Goal: Task Accomplishment & Management: Manage account settings

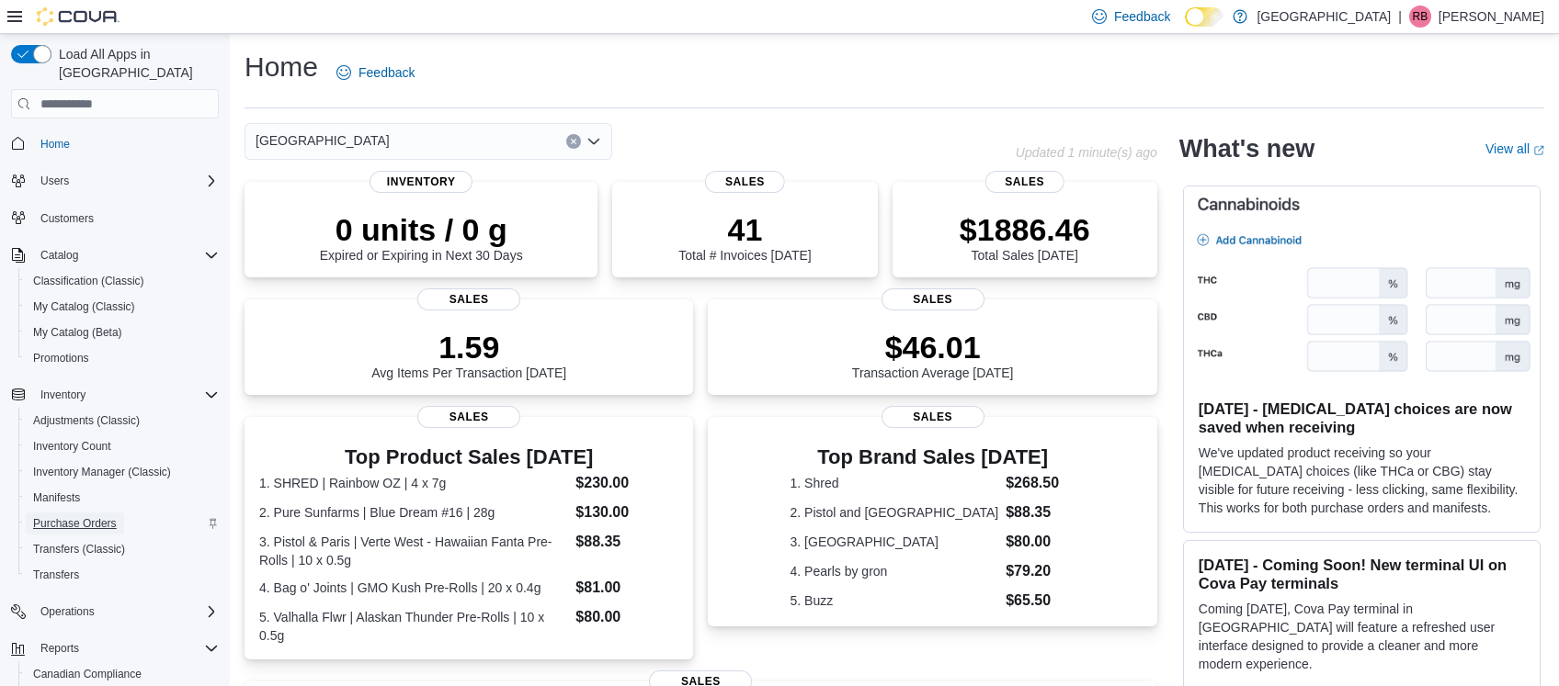
click at [72, 513] on span "Purchase Orders" at bounding box center [75, 524] width 84 height 22
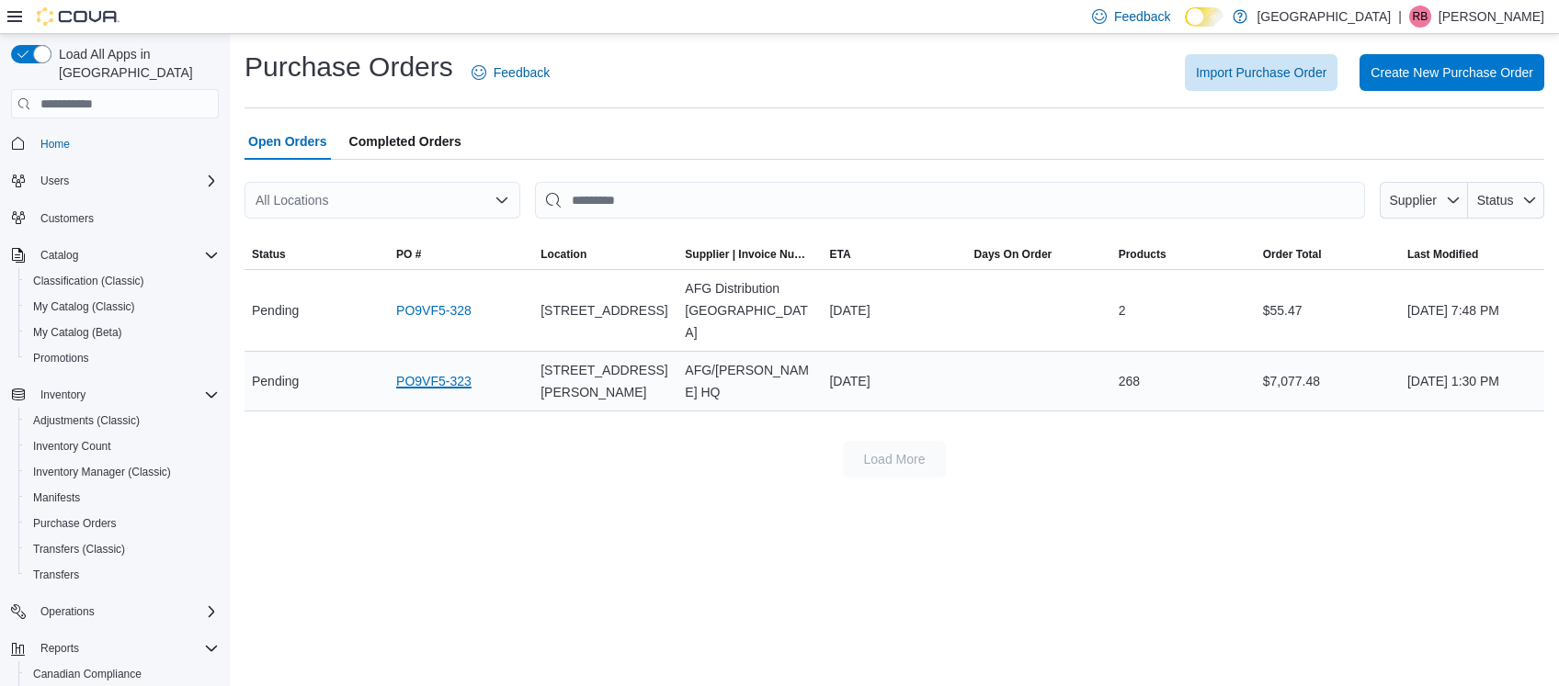
click at [447, 370] on link "PO9VF5-323" at bounding box center [433, 381] width 75 height 22
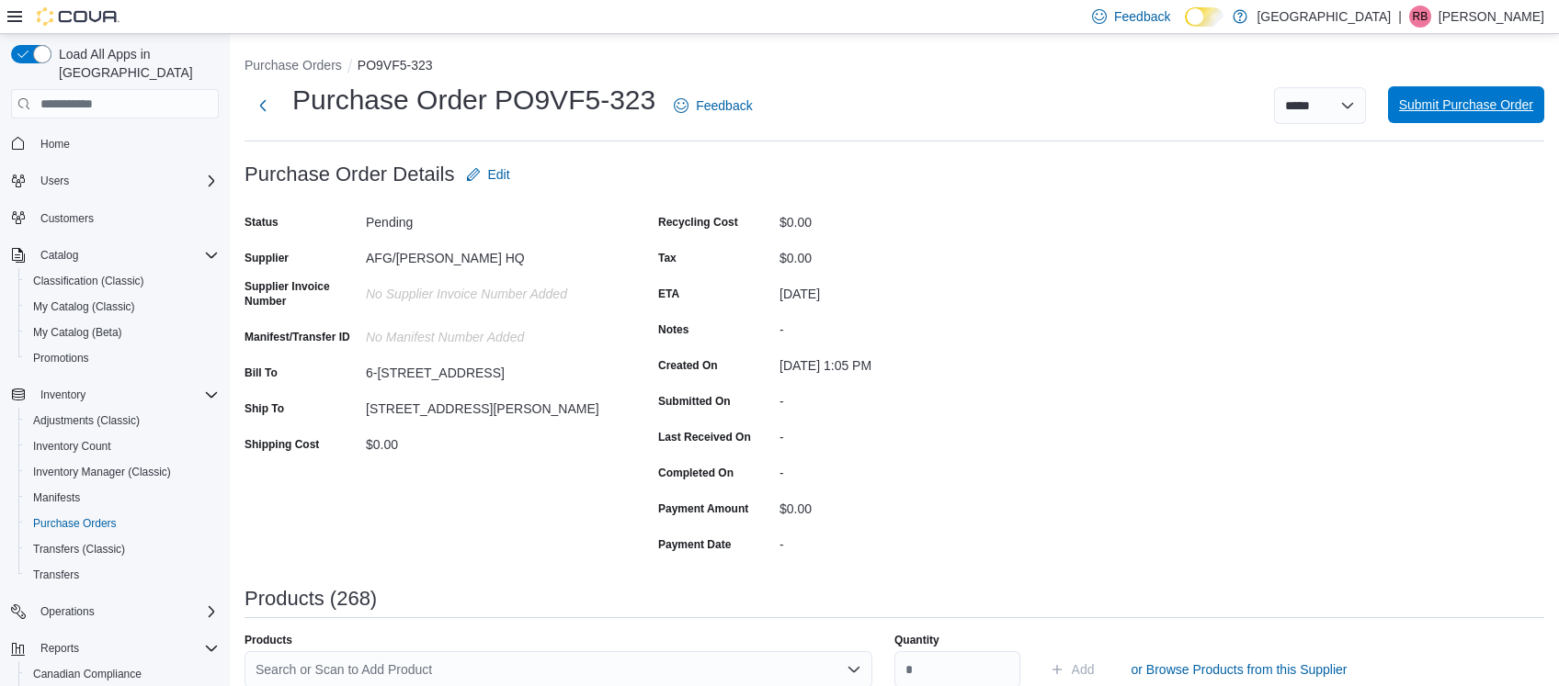
click at [1456, 109] on span "Submit Purchase Order" at bounding box center [1466, 105] width 134 height 18
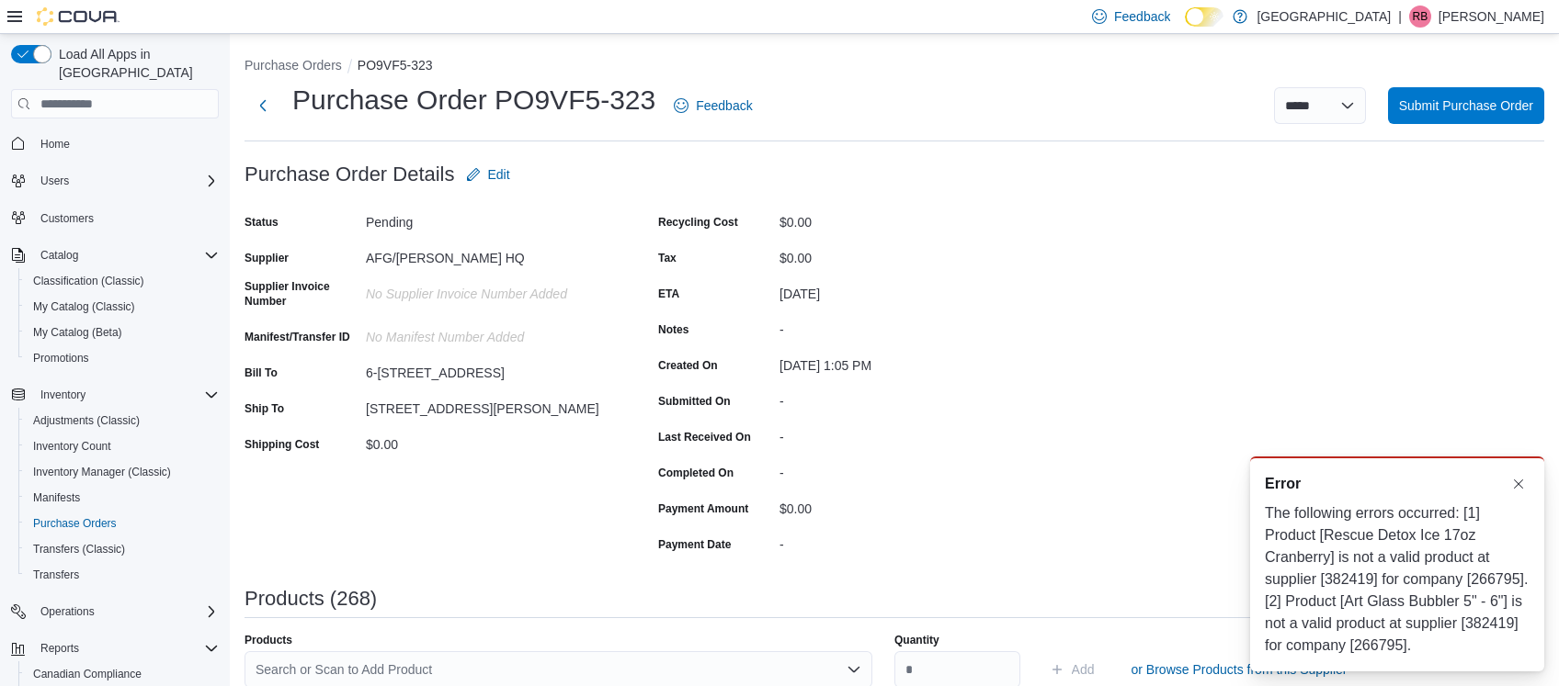
click at [1450, 102] on span "Submit Purchase Order" at bounding box center [1466, 105] width 134 height 18
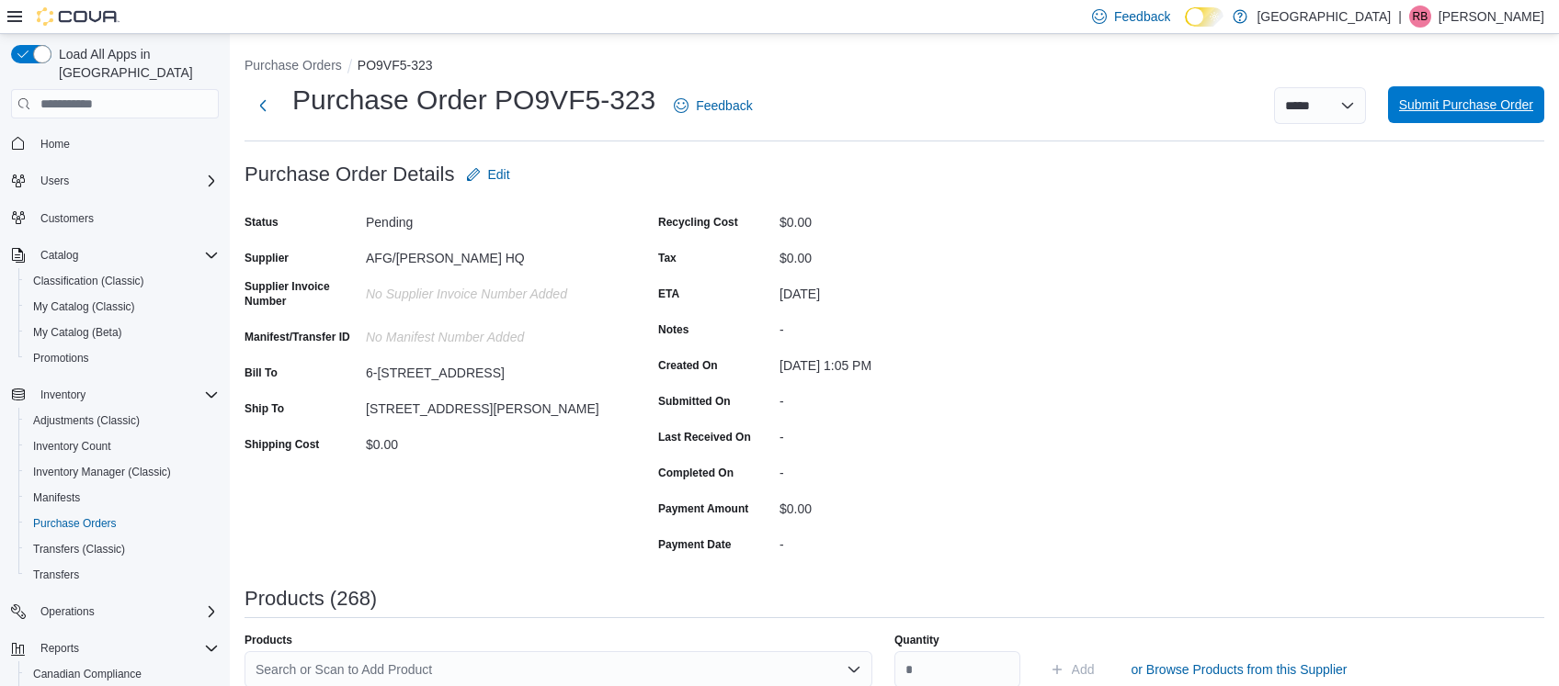
click at [1453, 101] on span "Submit Purchase Order" at bounding box center [1466, 105] width 134 height 18
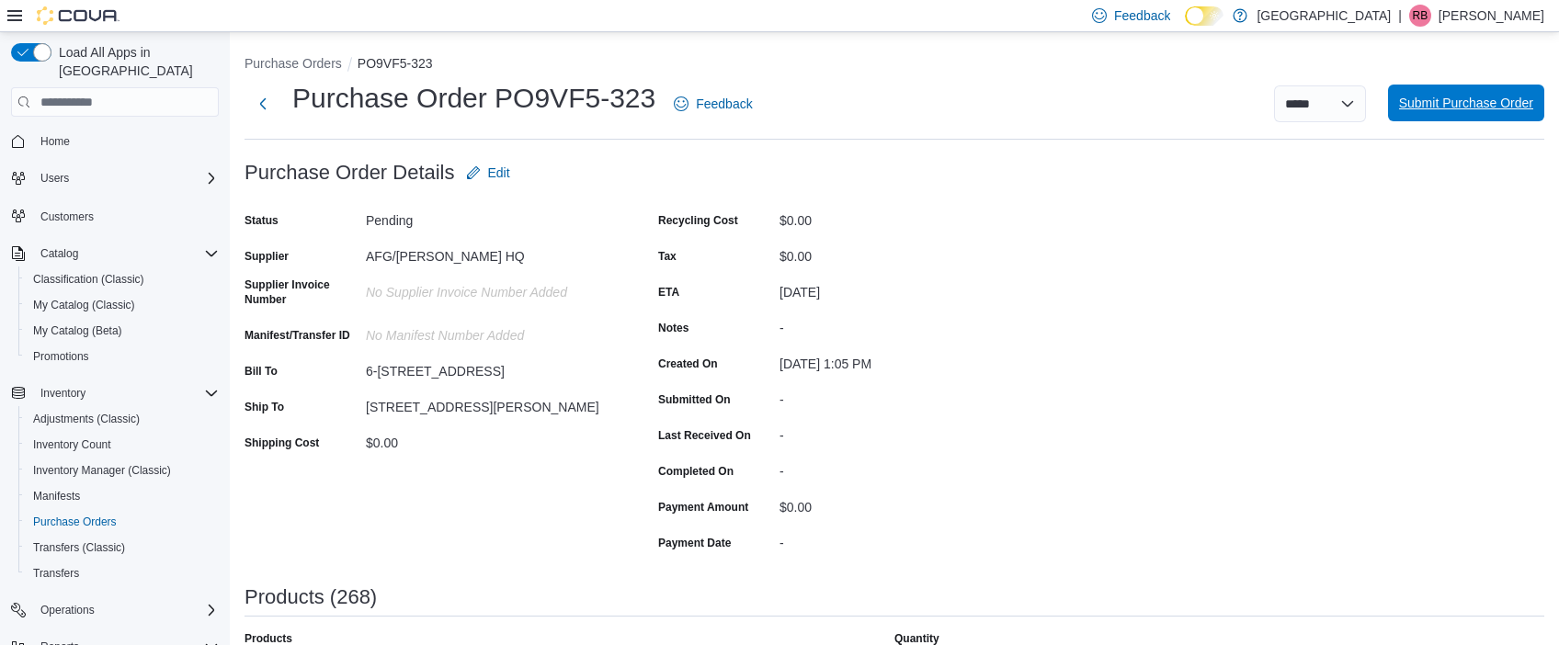
scroll to position [13755, 0]
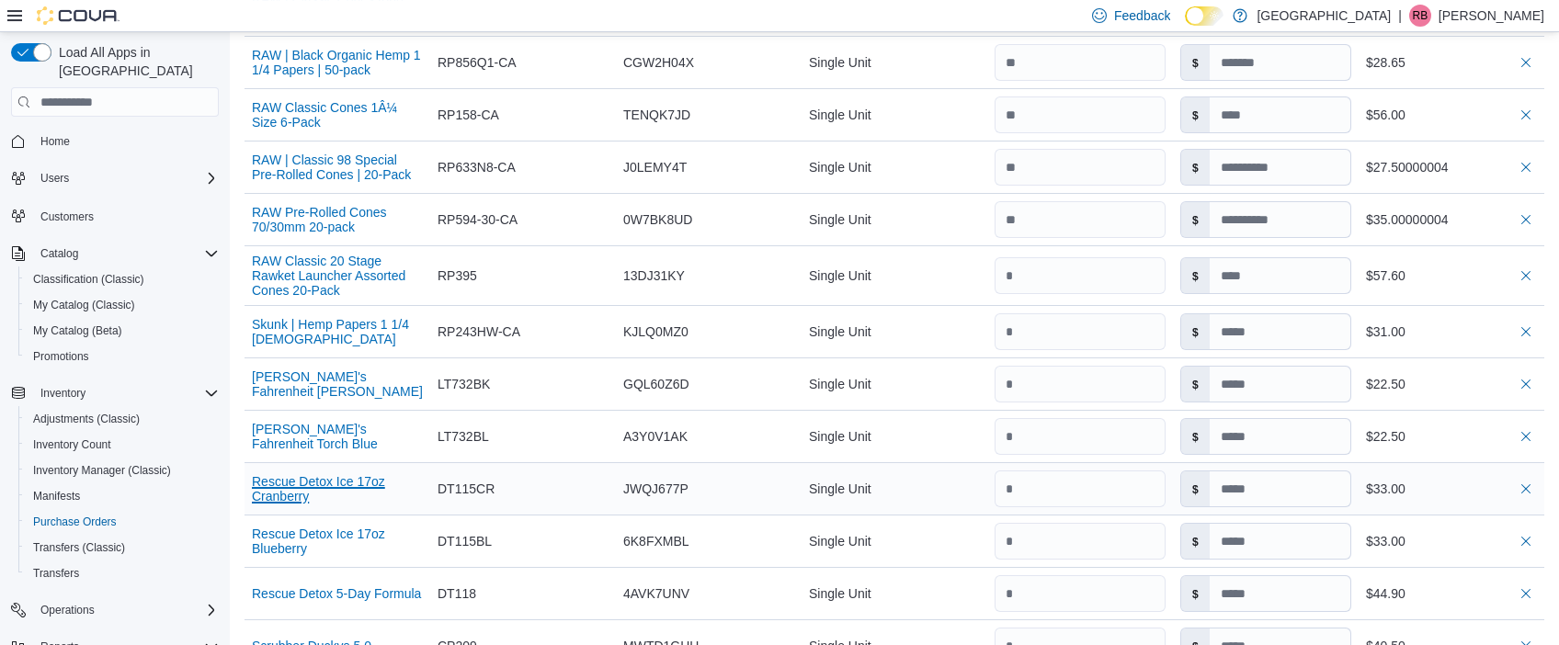
click at [352, 474] on button "Rescue Detox Ice 17oz Cranberry" at bounding box center [337, 488] width 171 height 29
click at [337, 527] on button "Rescue Detox Ice 17oz Blueberry" at bounding box center [337, 541] width 171 height 29
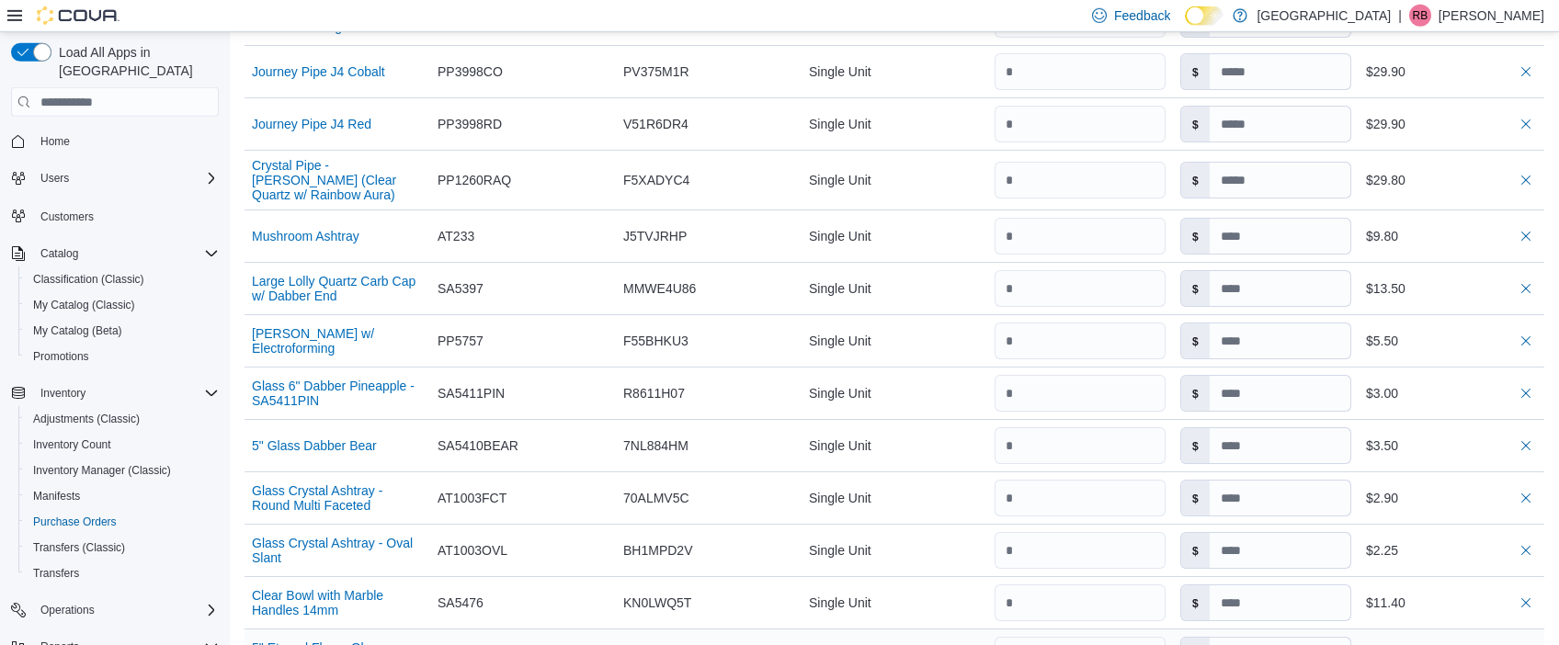
scroll to position [7875, 0]
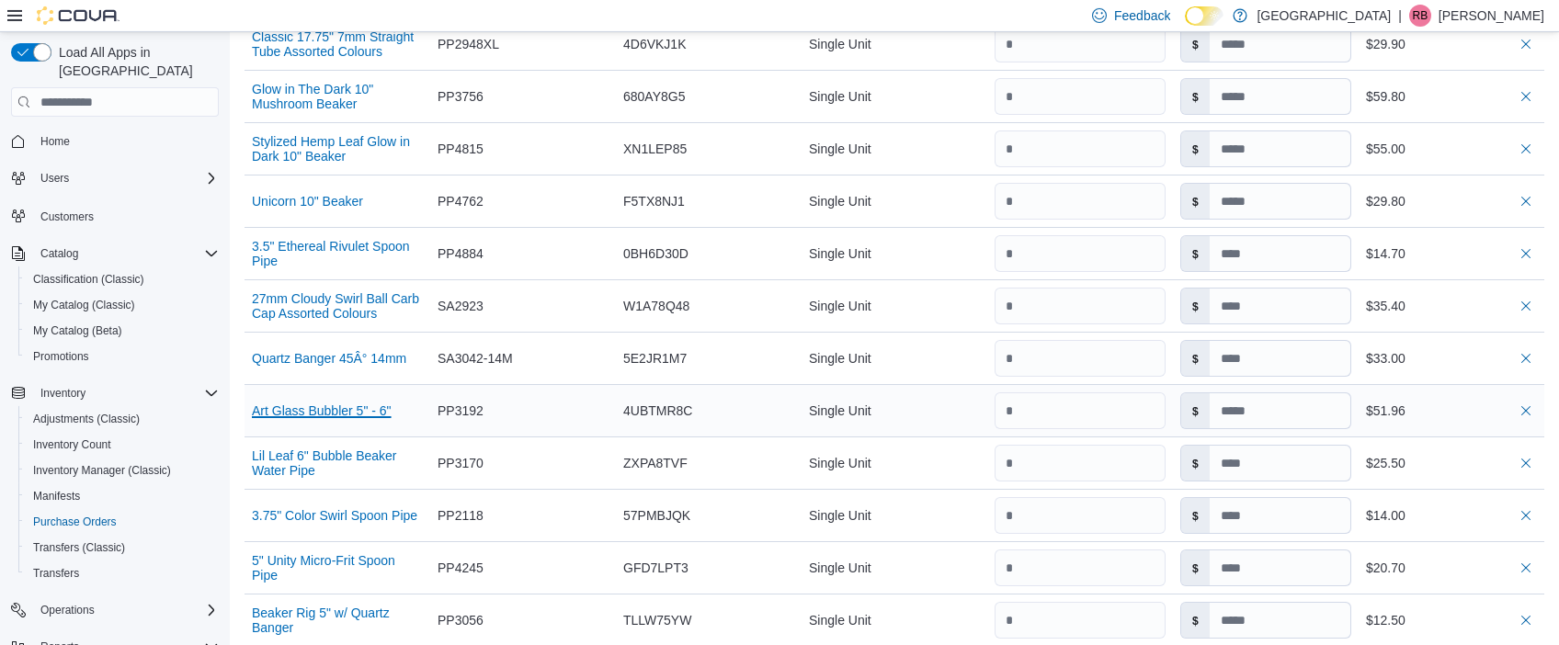
click at [268, 403] on button "Art Glass Bubbler 5" - 6"" at bounding box center [322, 410] width 140 height 15
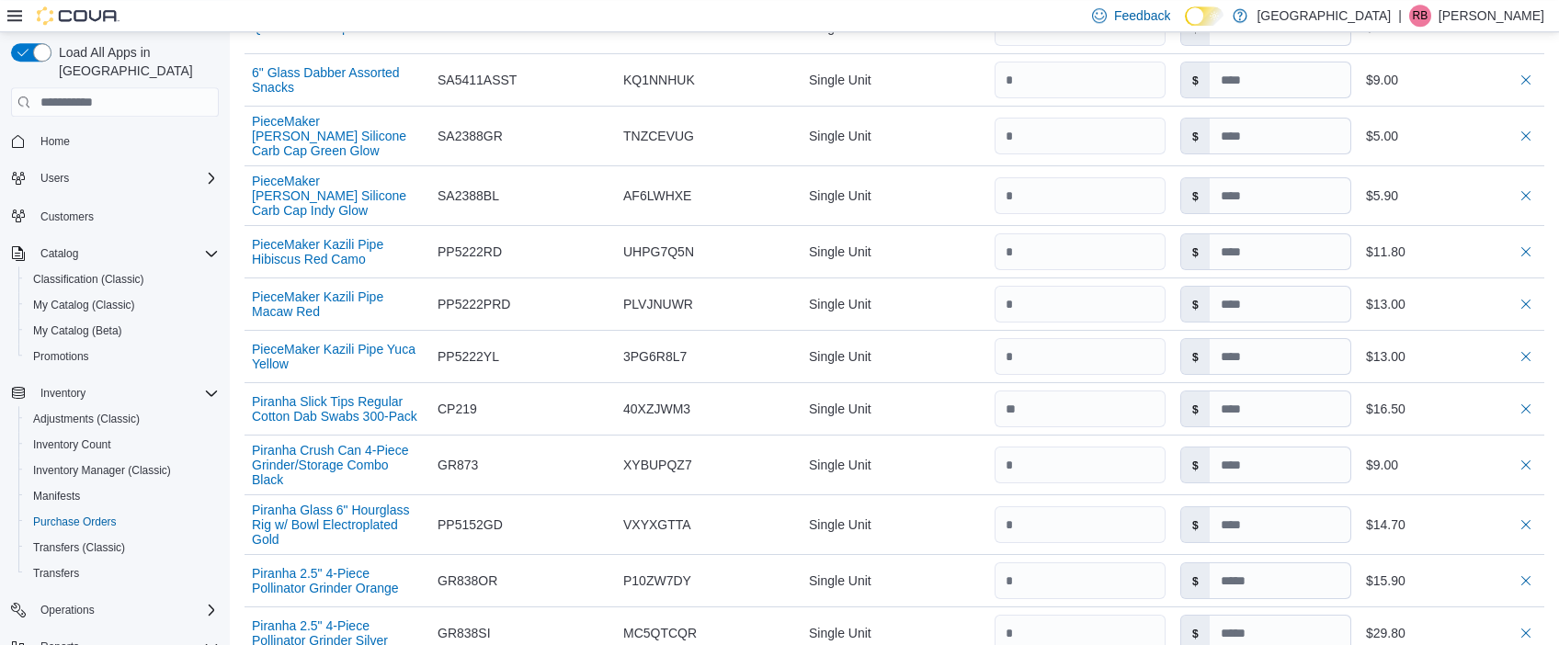
scroll to position [0, 0]
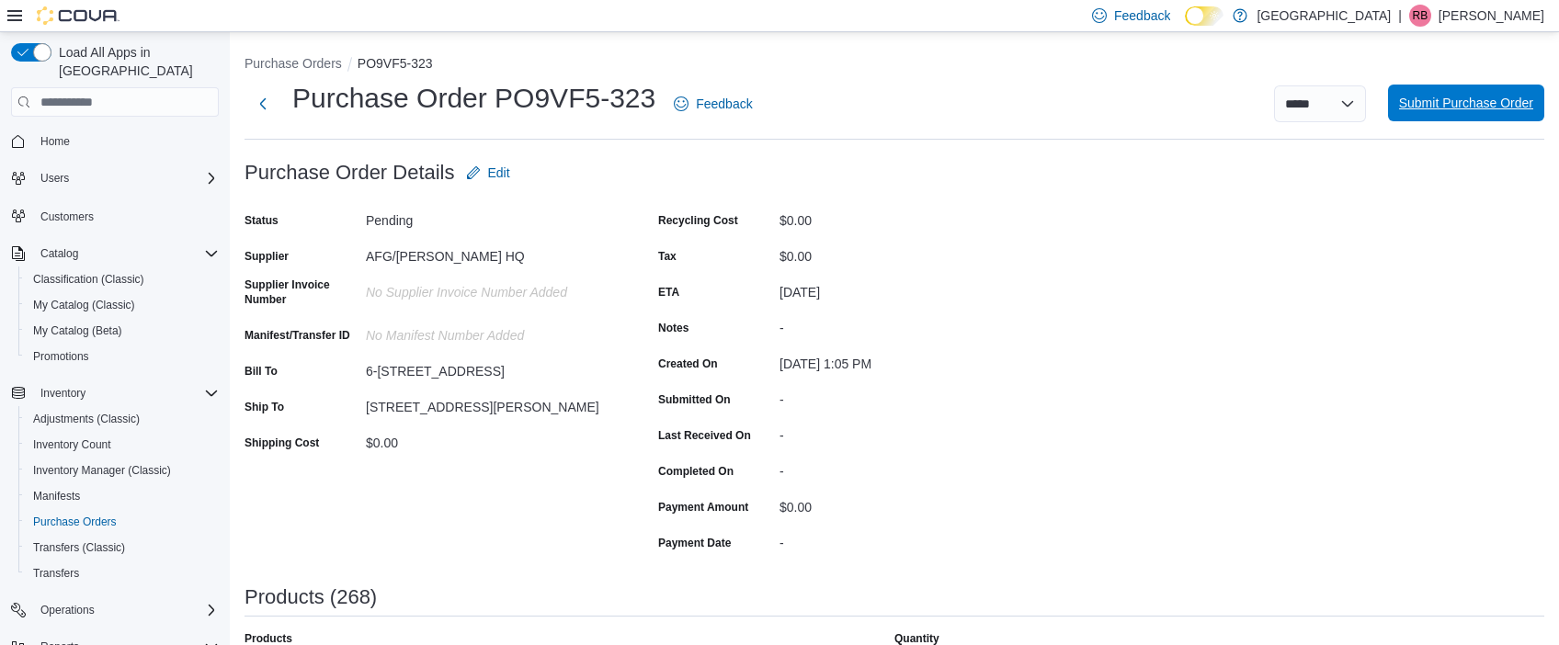
click at [1445, 103] on span "Submit Purchase Order" at bounding box center [1466, 103] width 134 height 18
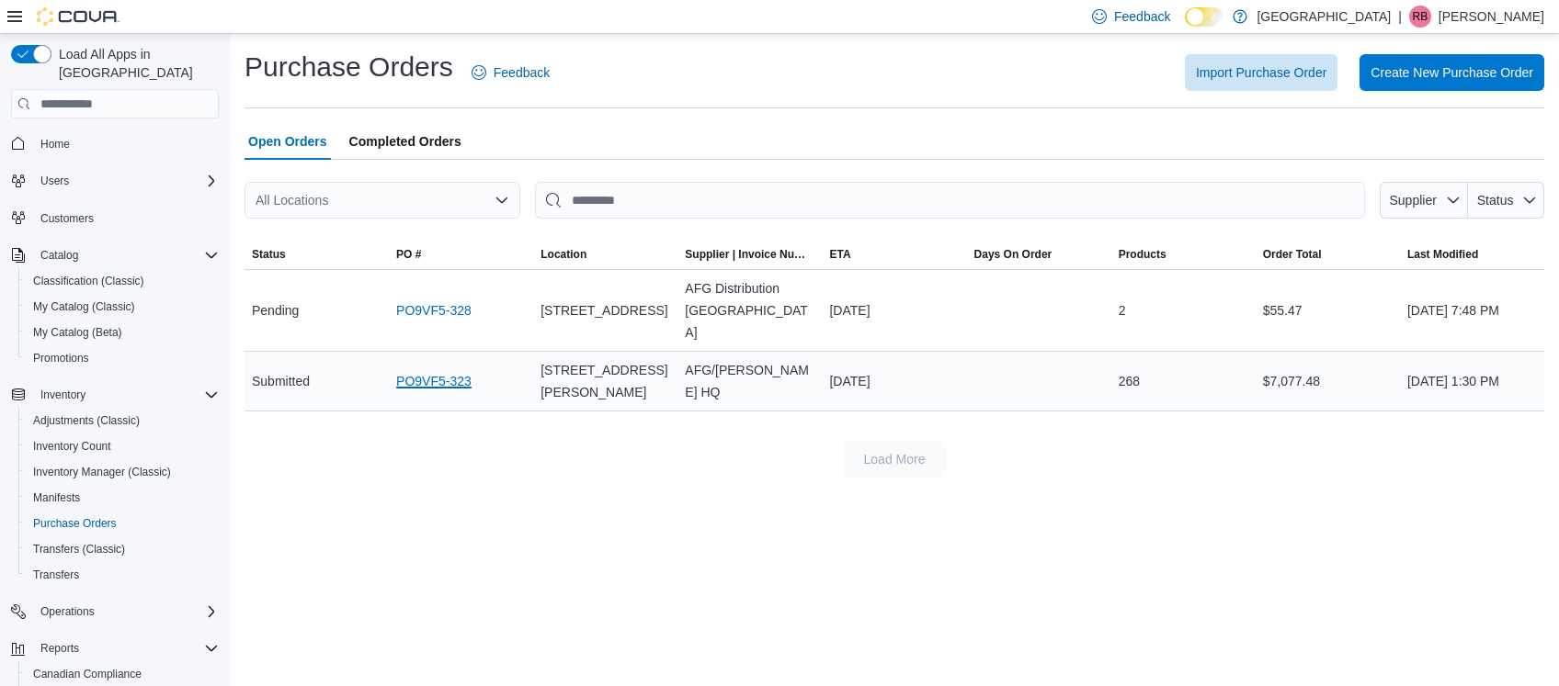
click at [414, 370] on link "PO9VF5-323" at bounding box center [433, 381] width 75 height 22
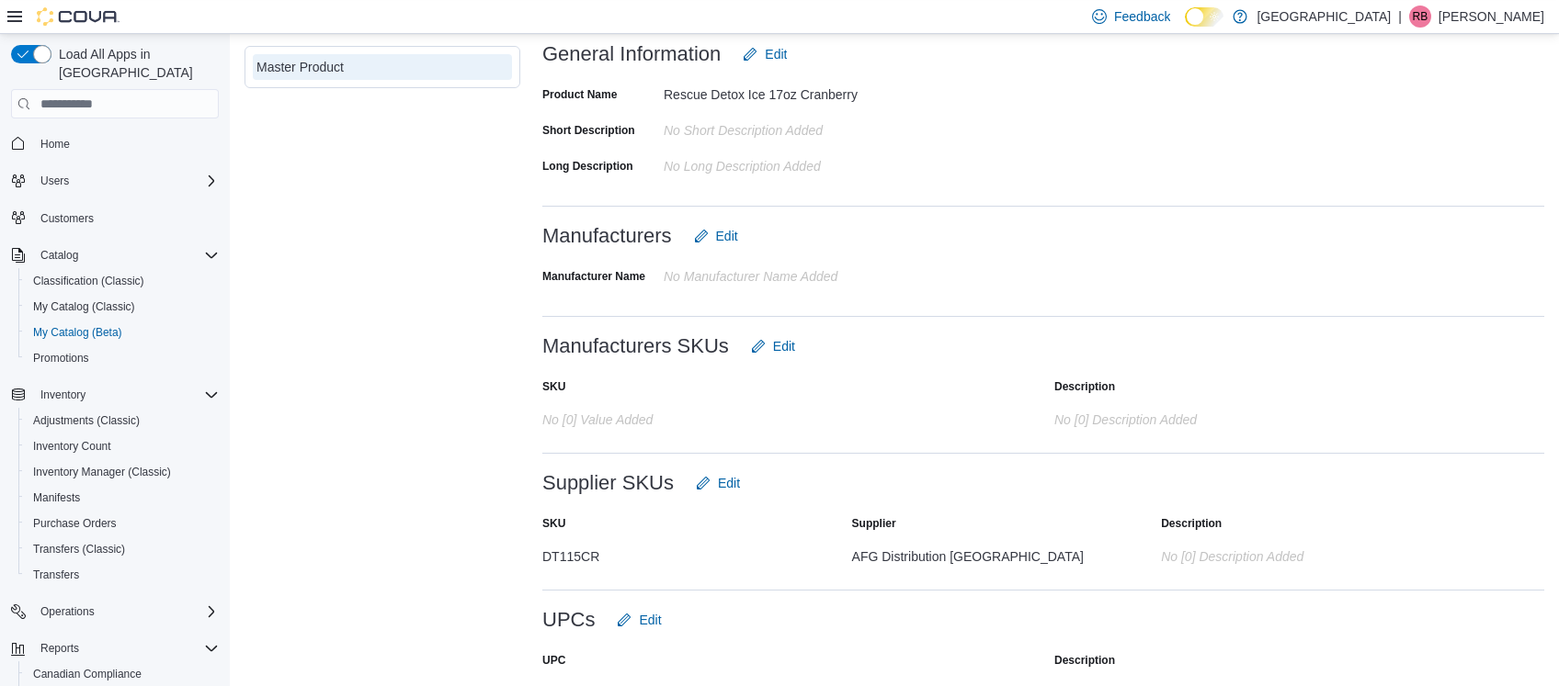
scroll to position [598, 0]
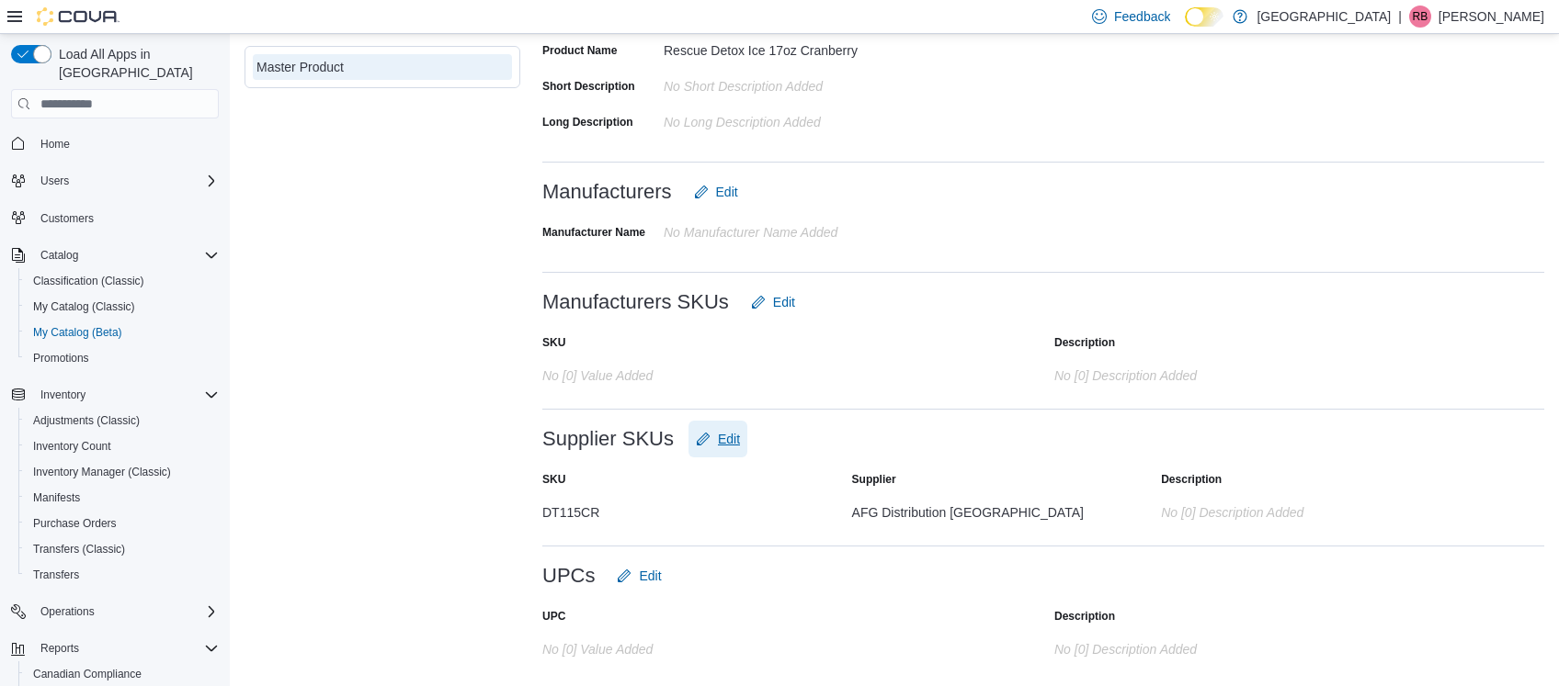
click at [739, 440] on span "Edit" at bounding box center [729, 439] width 22 height 18
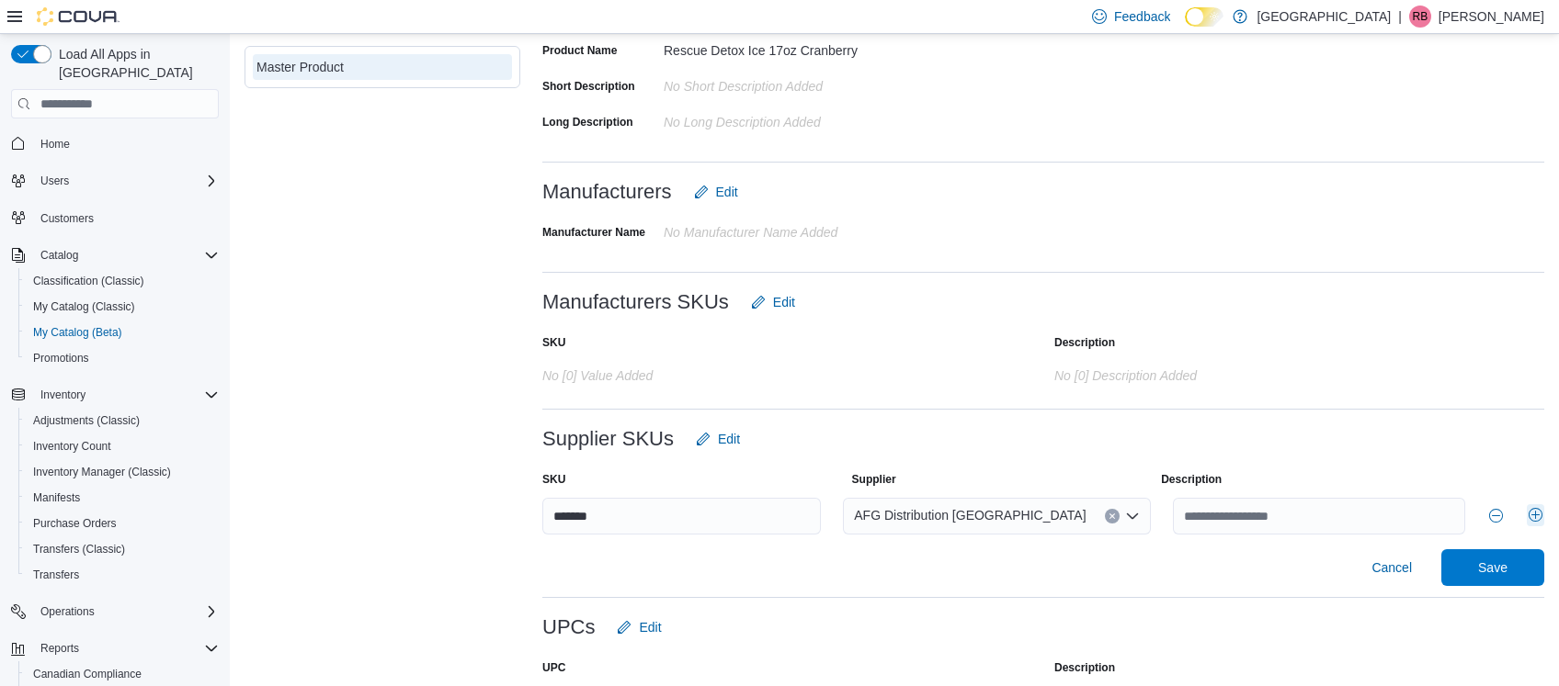
click at [1535, 517] on button "Add row" at bounding box center [1534, 515] width 17 height 22
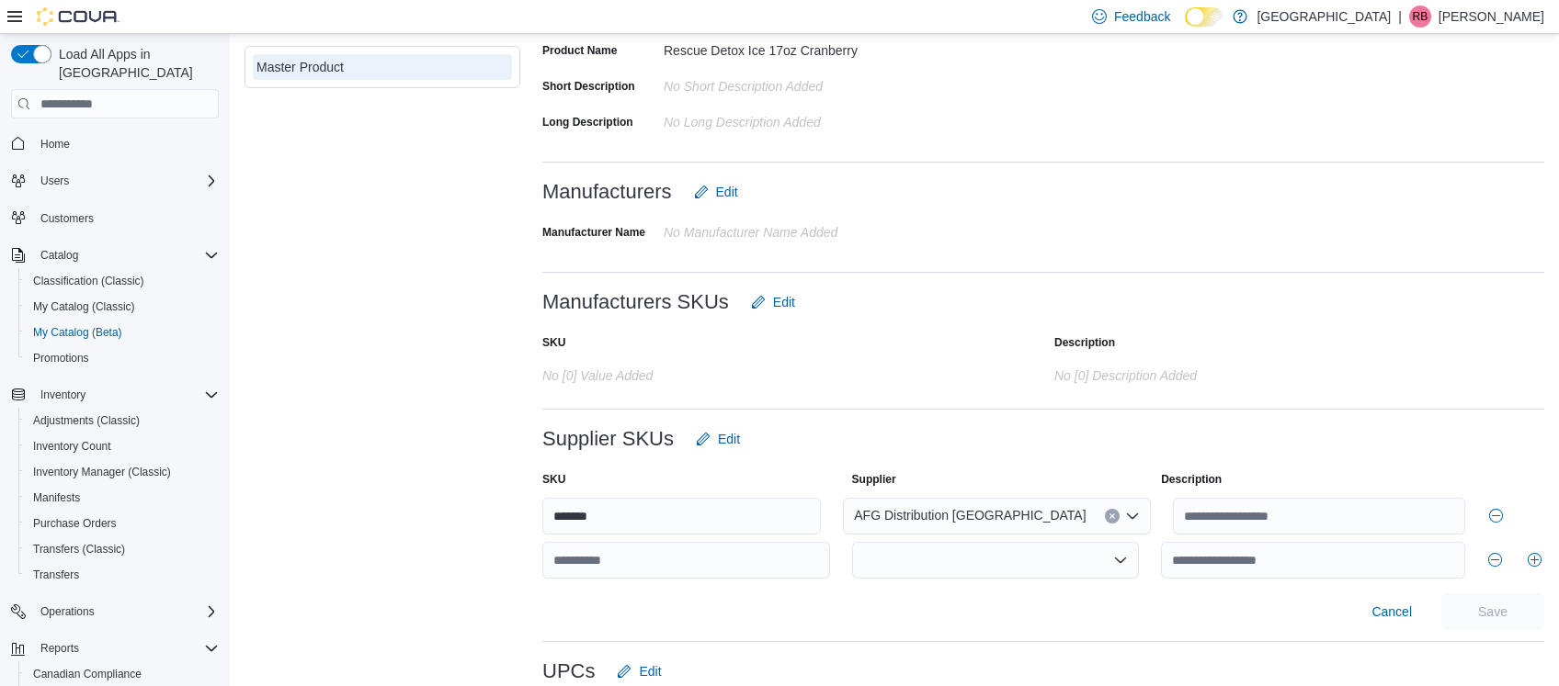
click at [958, 559] on div at bounding box center [996, 560] width 288 height 37
type input "***"
click at [958, 494] on span "AFG/ BOB HQ" at bounding box center [1007, 500] width 244 height 18
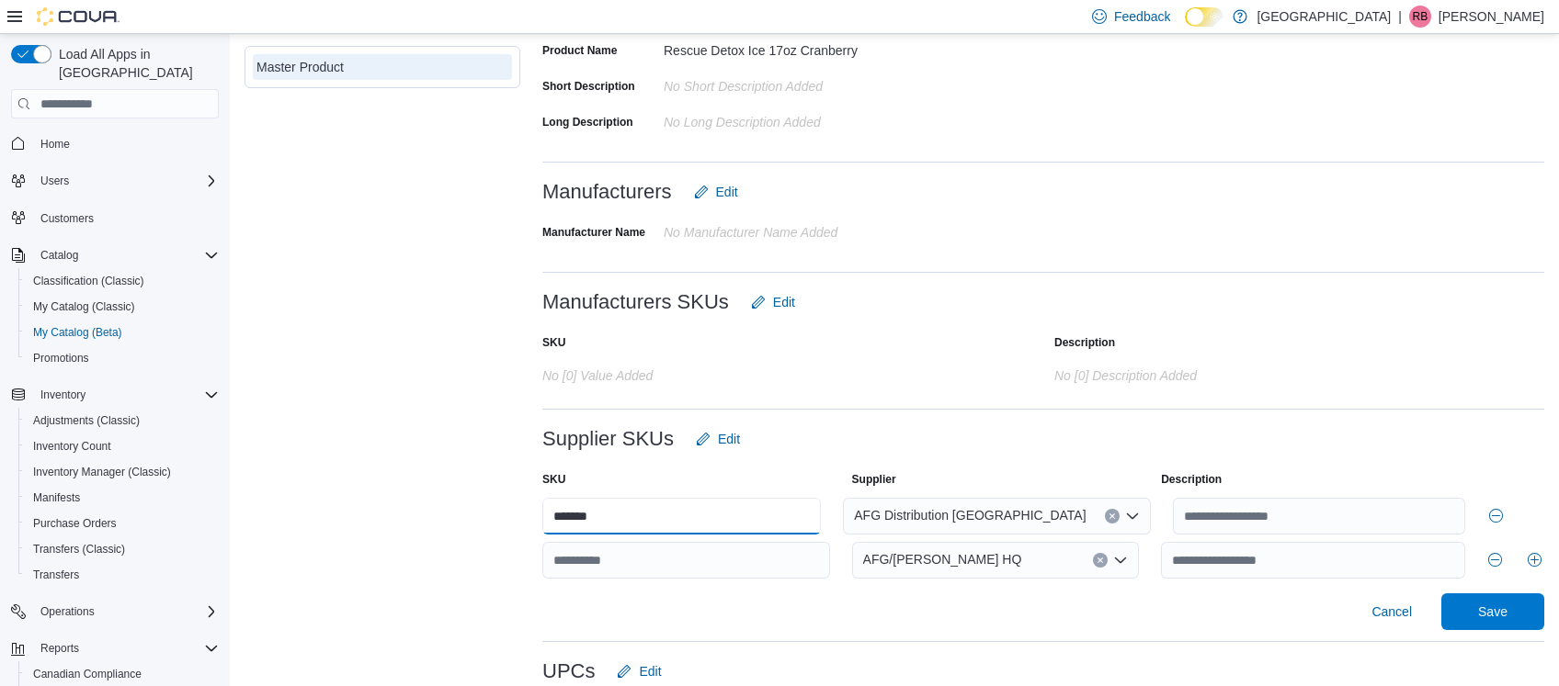
click at [609, 514] on input "*******" at bounding box center [681, 516] width 278 height 37
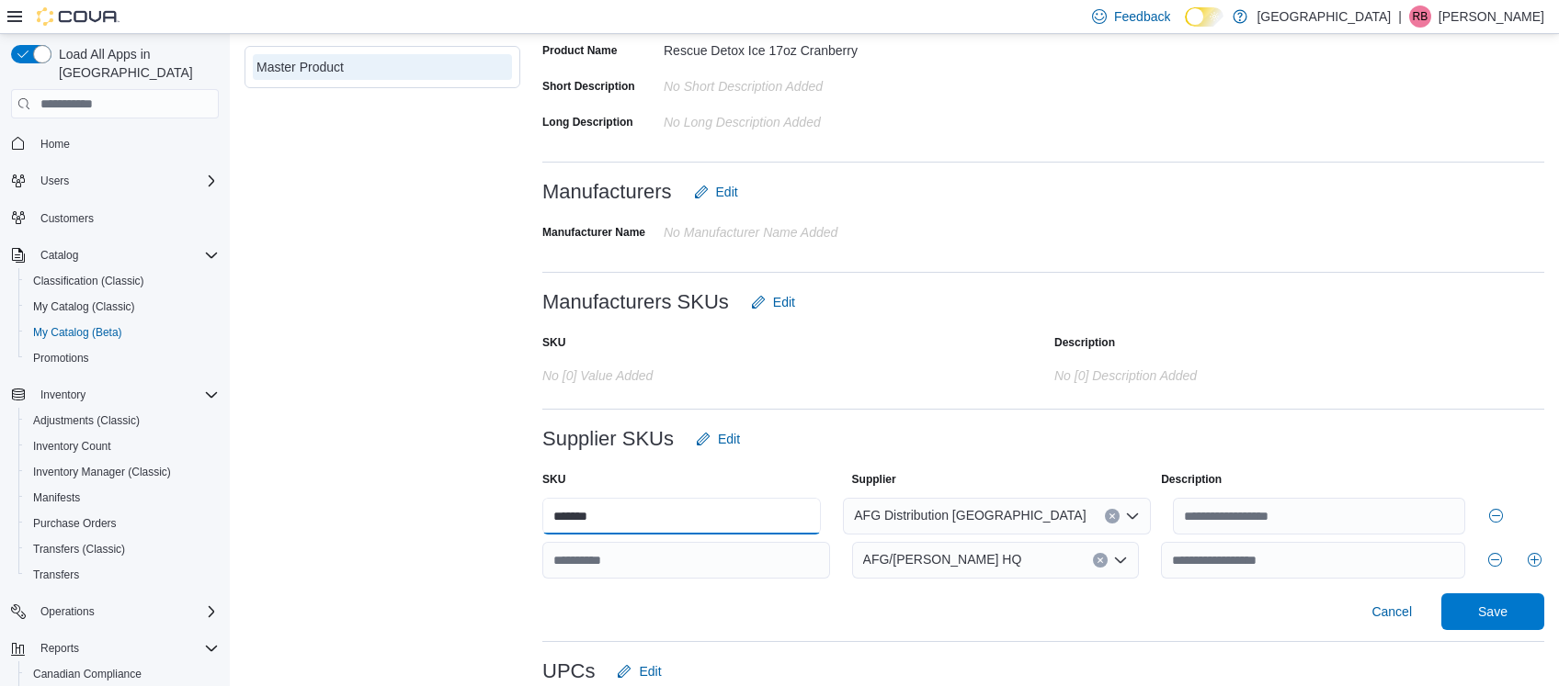
click at [609, 514] on input "*******" at bounding box center [681, 516] width 278 height 37
drag, startPoint x: 609, startPoint y: 514, endPoint x: 531, endPoint y: 520, distance: 78.4
click at [542, 520] on input "*******" at bounding box center [681, 516] width 278 height 37
click at [610, 563] on input "text" at bounding box center [686, 560] width 288 height 37
type input "**"
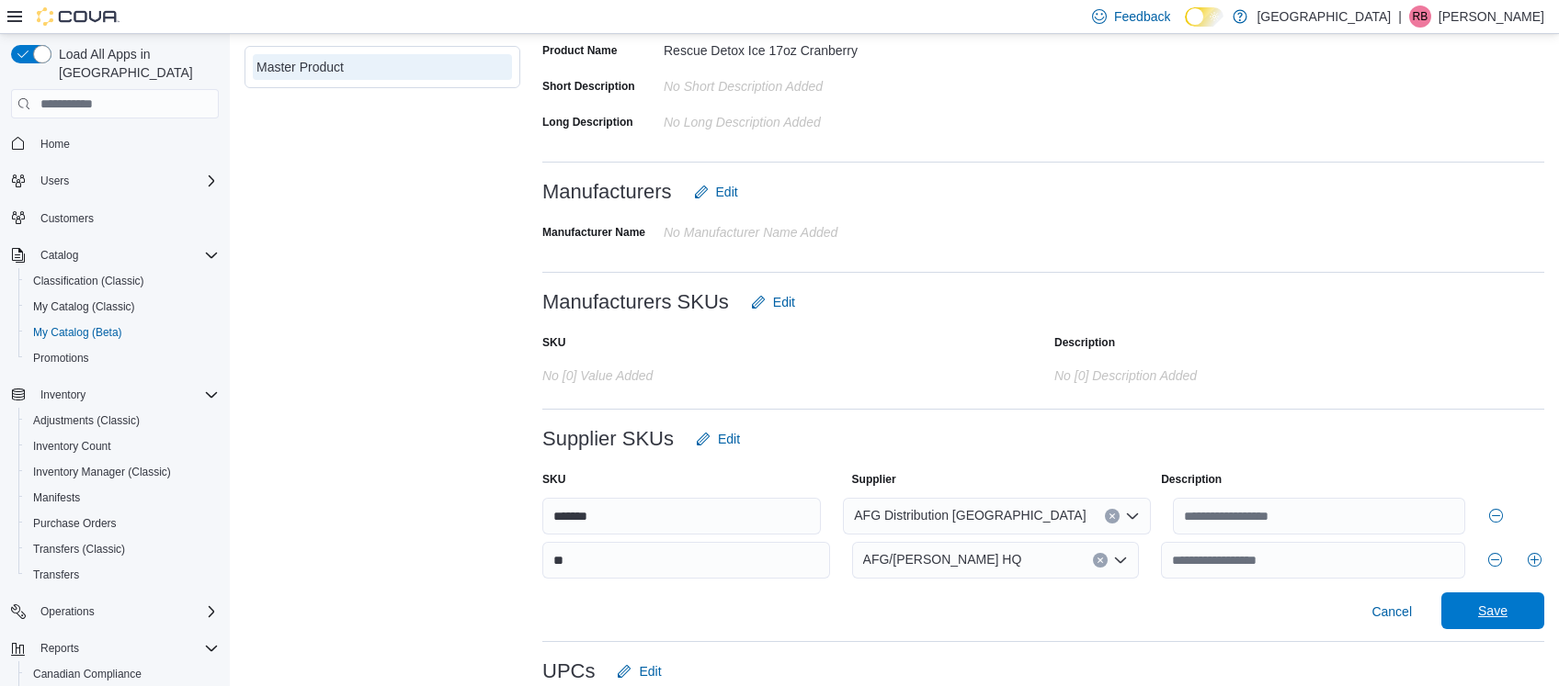
click at [1486, 605] on span "Save" at bounding box center [1492, 611] width 29 height 18
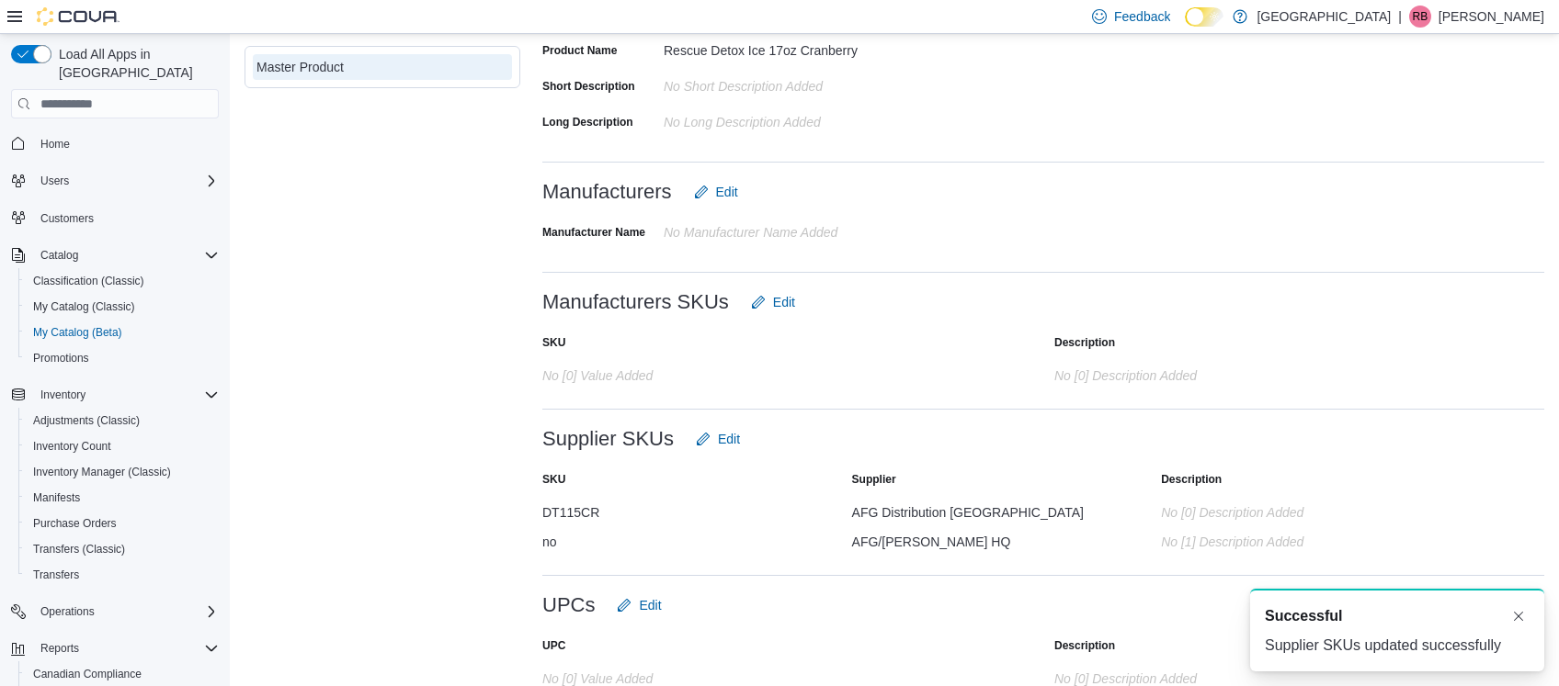
scroll to position [0, 0]
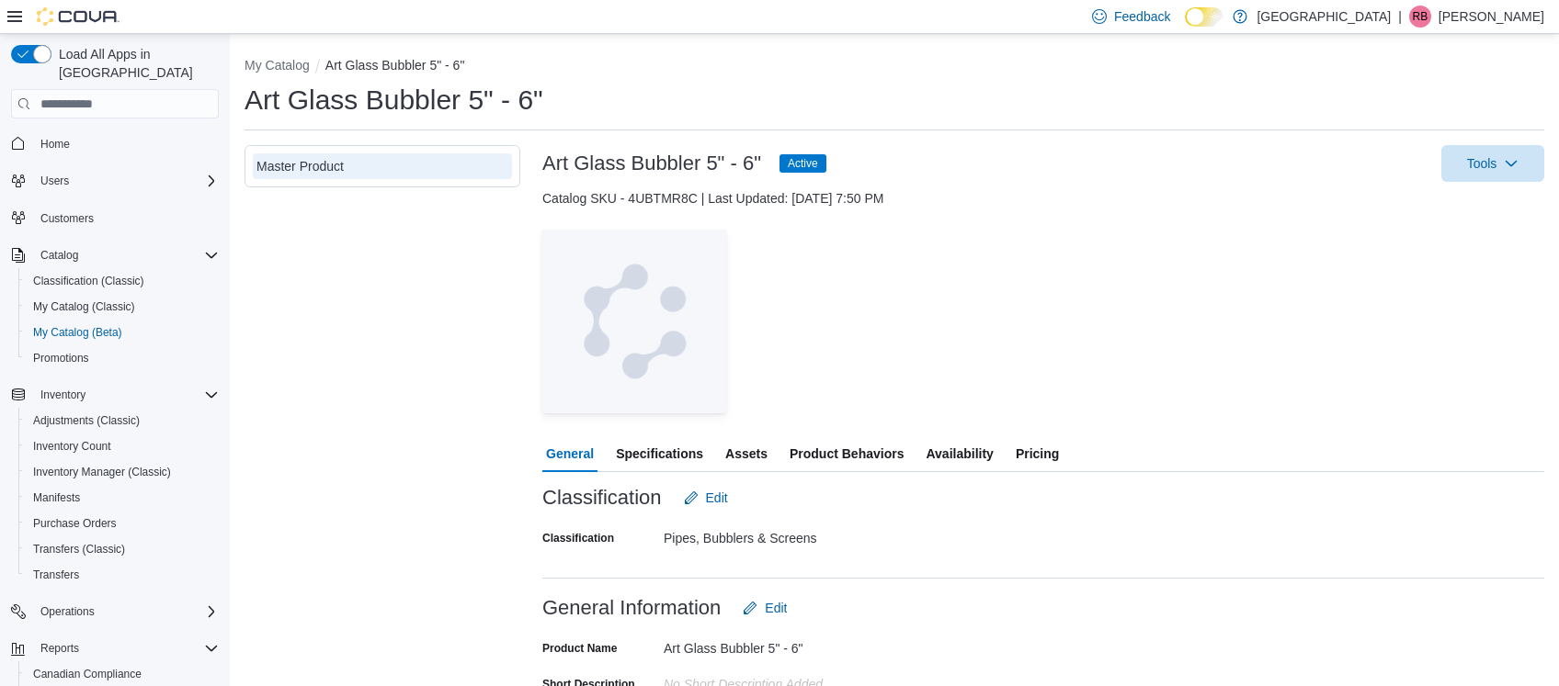
scroll to position [598, 0]
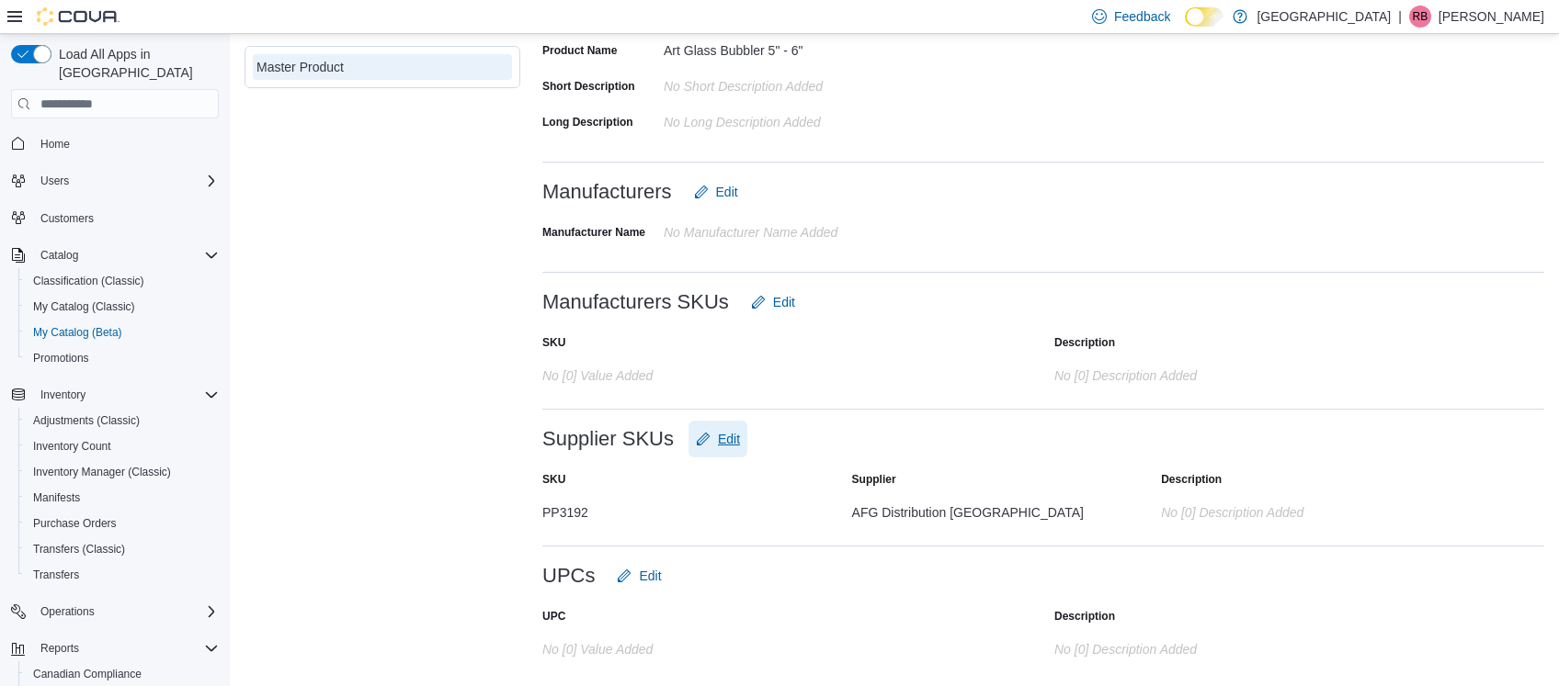
click at [722, 444] on span "Edit" at bounding box center [729, 439] width 22 height 18
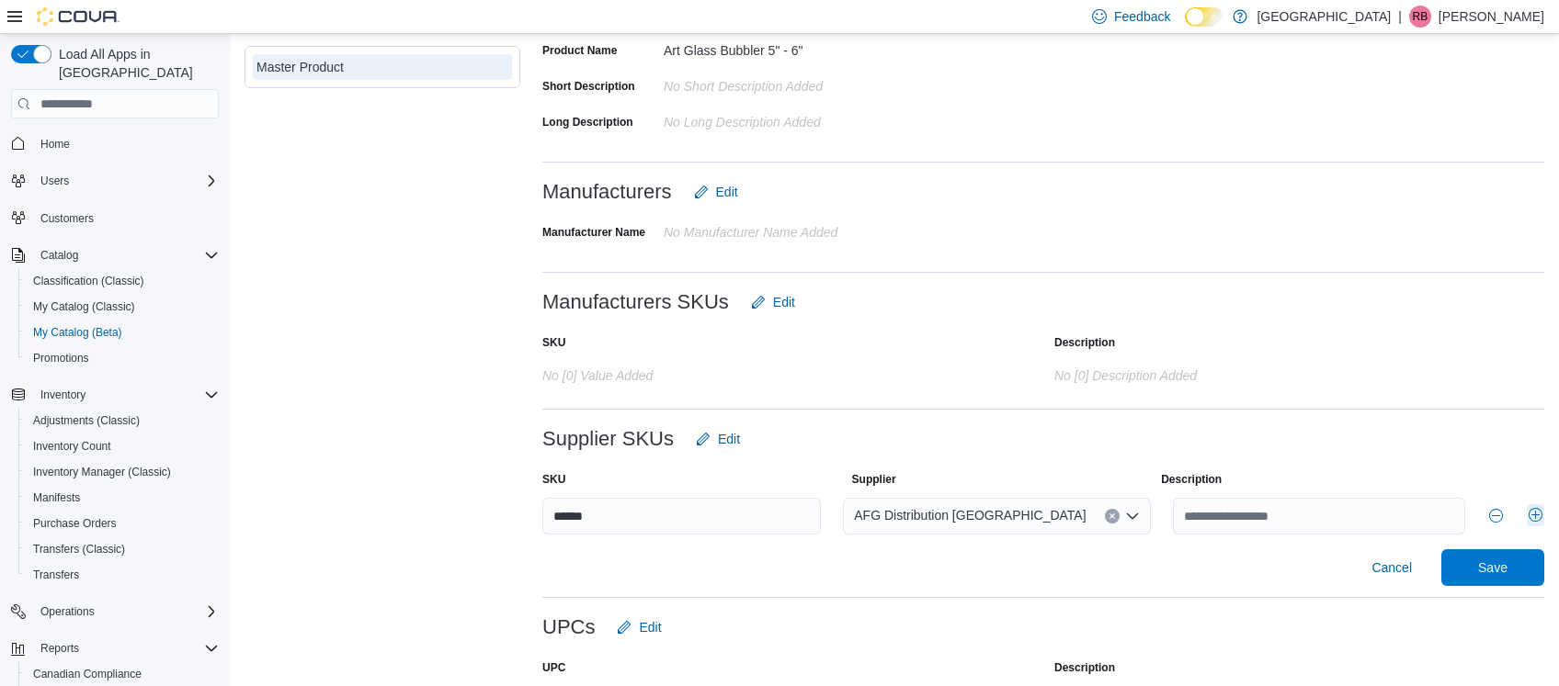
click at [1535, 517] on button "Add row" at bounding box center [1534, 515] width 17 height 22
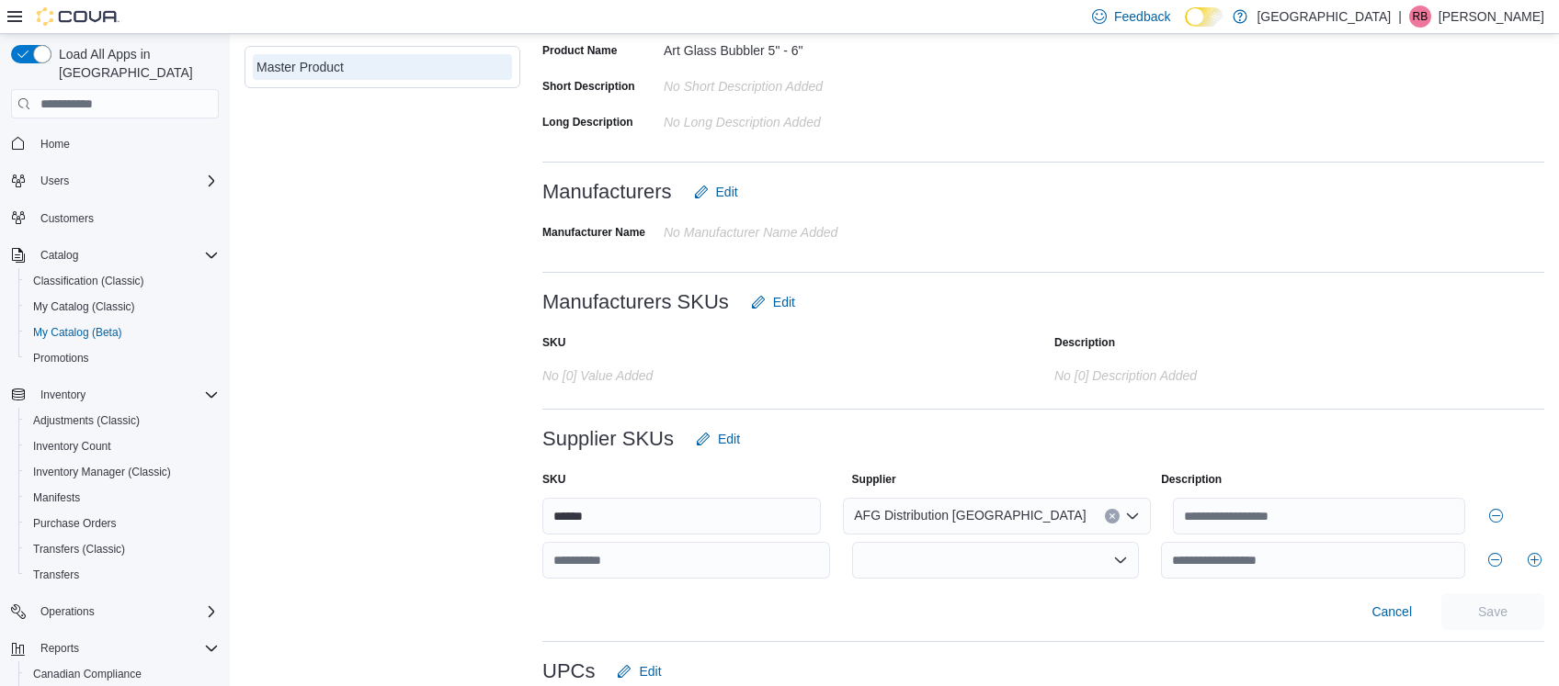
click at [961, 567] on div at bounding box center [996, 560] width 288 height 37
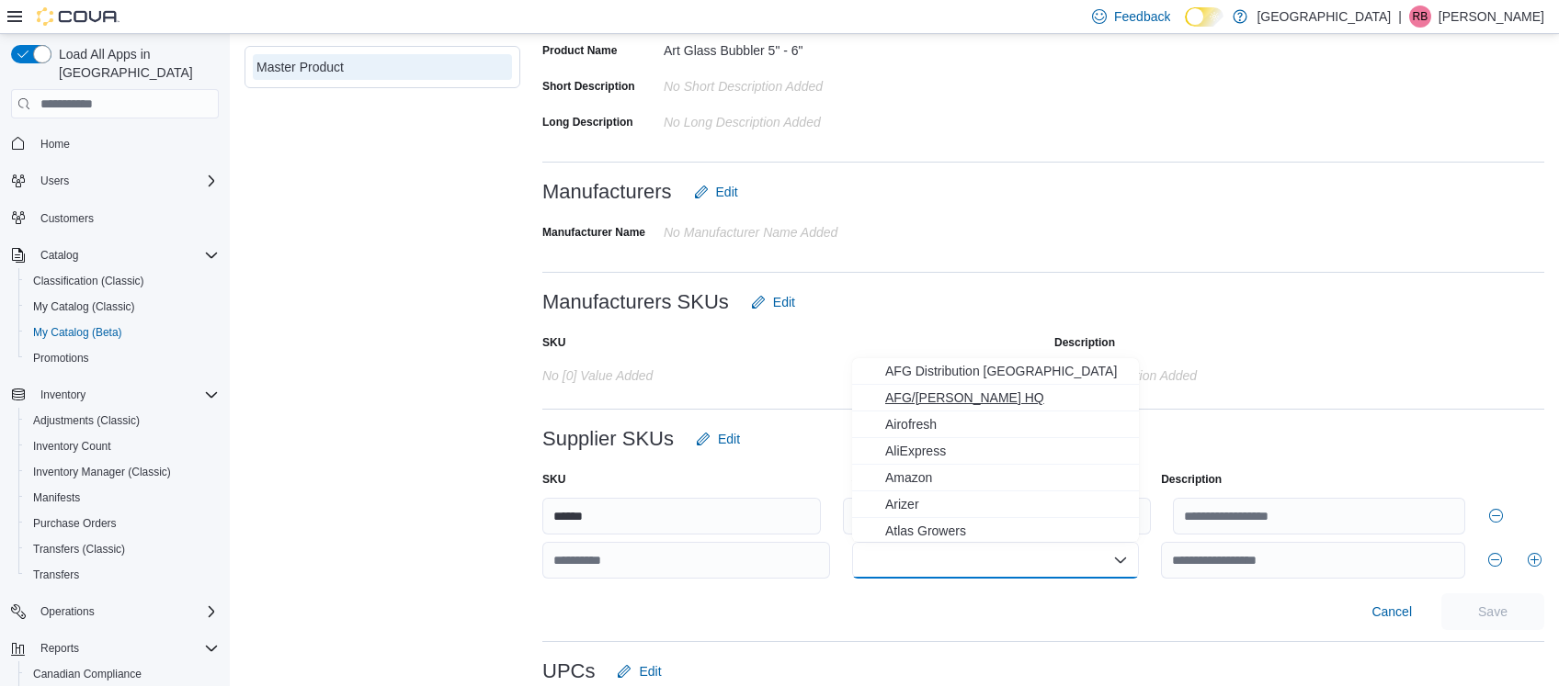
click at [935, 402] on span "AFG/[PERSON_NAME] HQ" at bounding box center [1007, 398] width 244 height 18
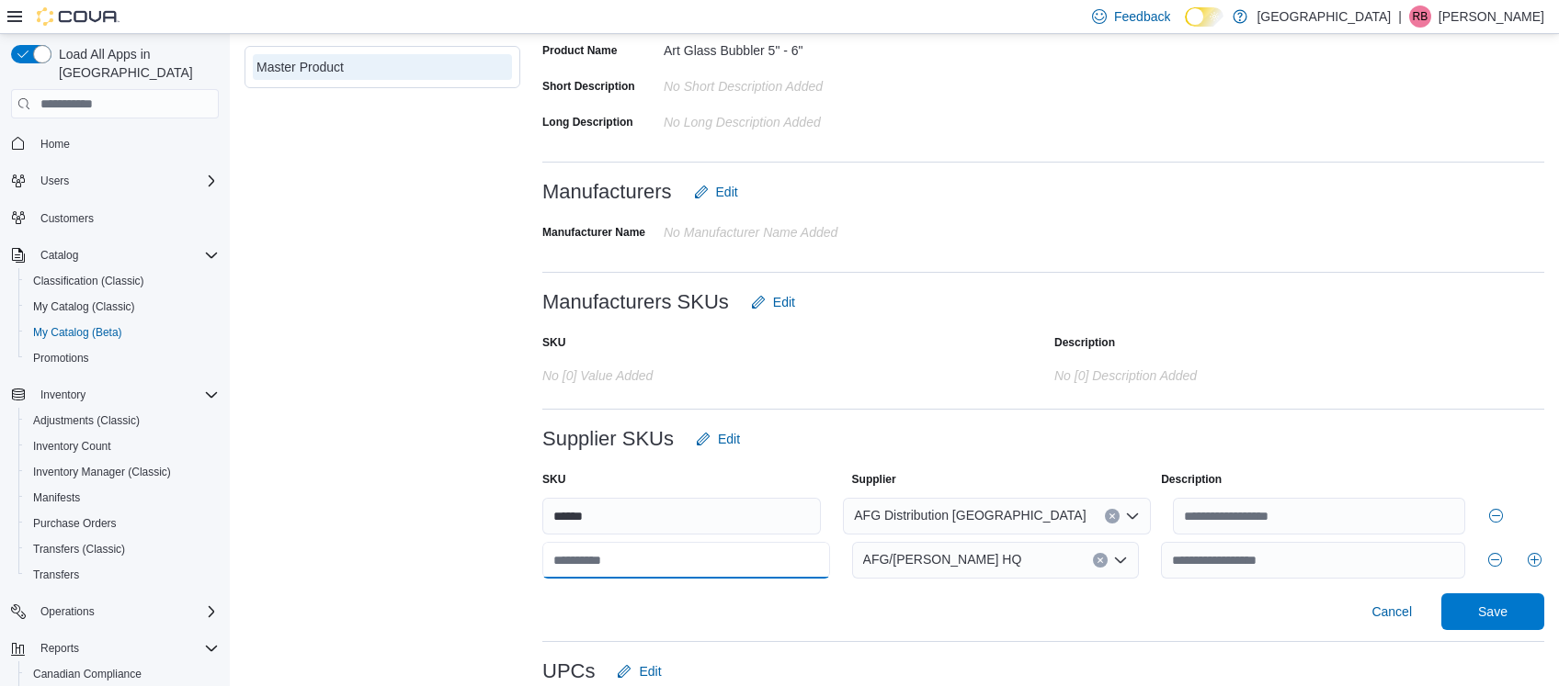
click at [581, 570] on input "text" at bounding box center [686, 560] width 288 height 37
type input "****"
click at [1503, 619] on span "Save" at bounding box center [1492, 611] width 29 height 18
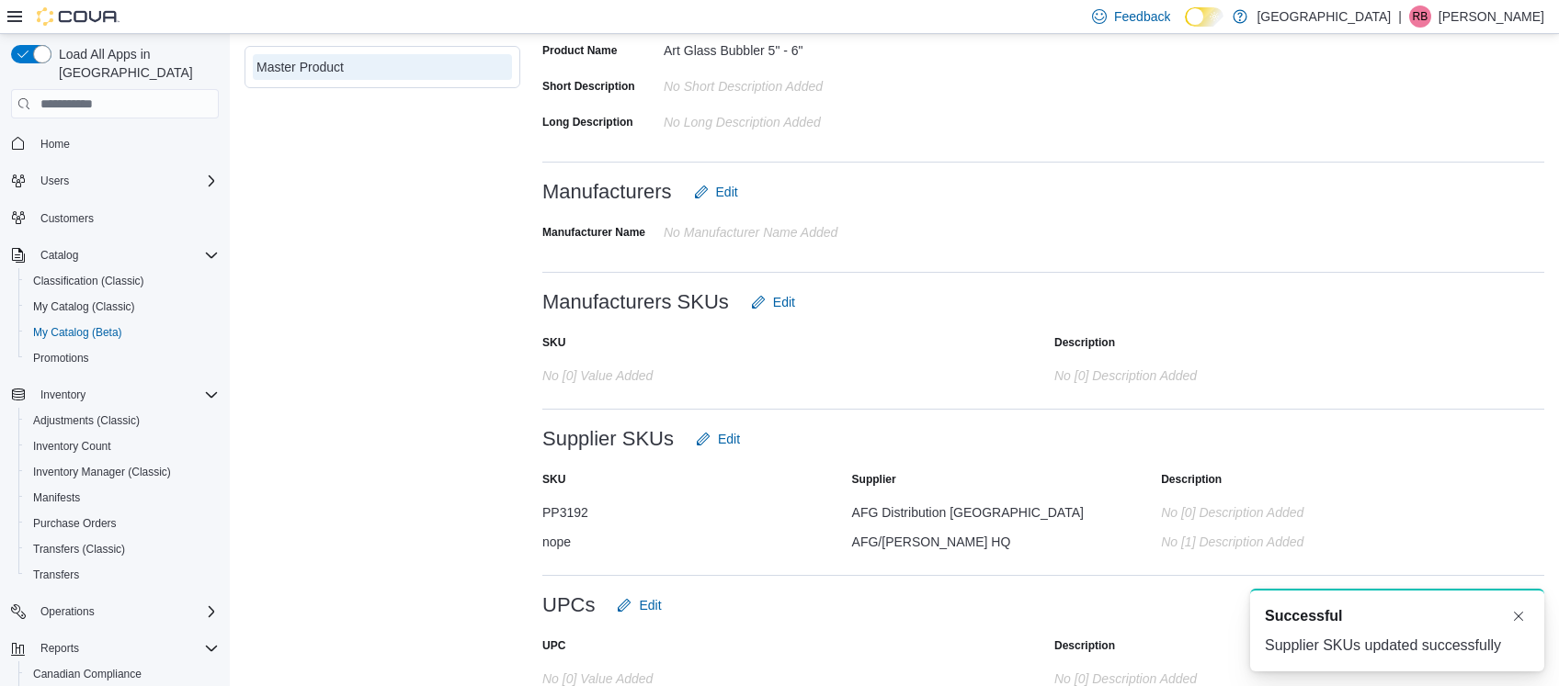
scroll to position [0, 0]
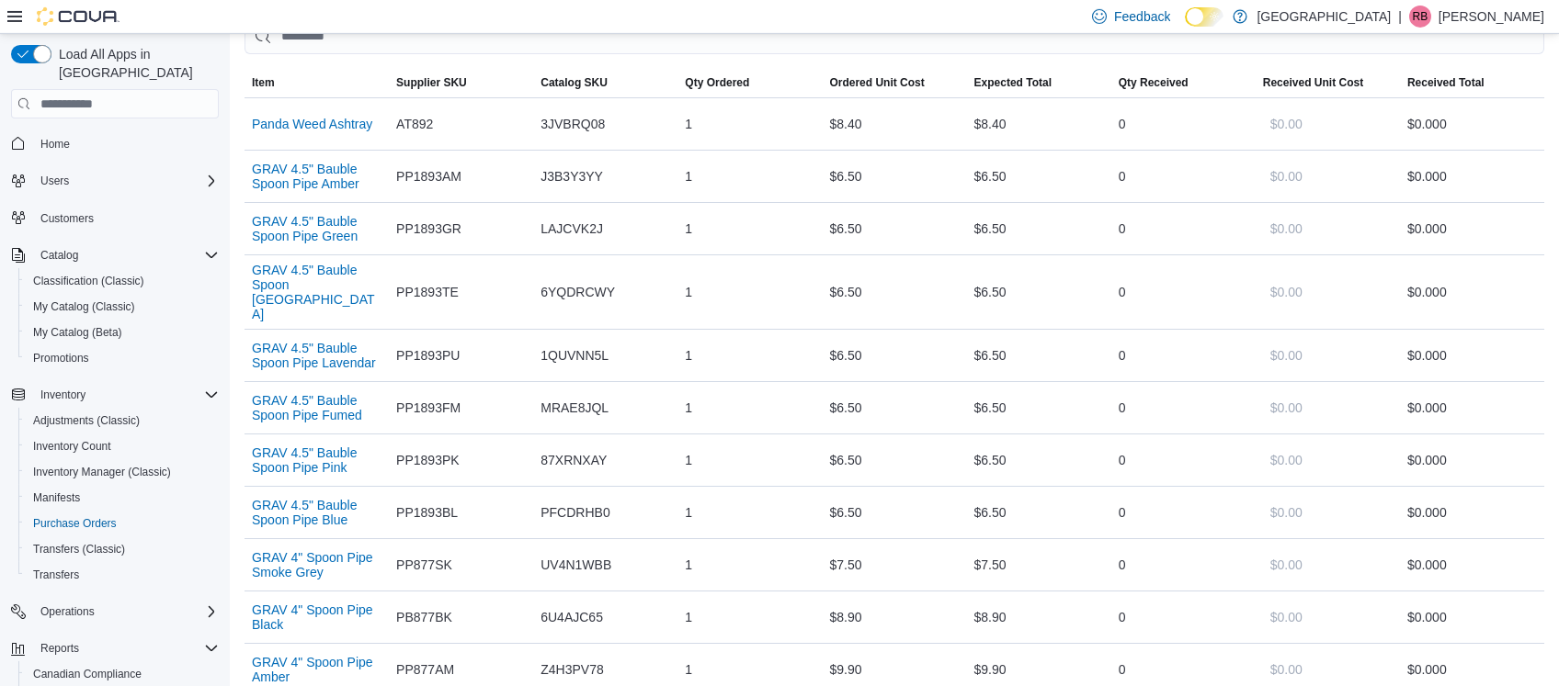
scroll to position [721, 0]
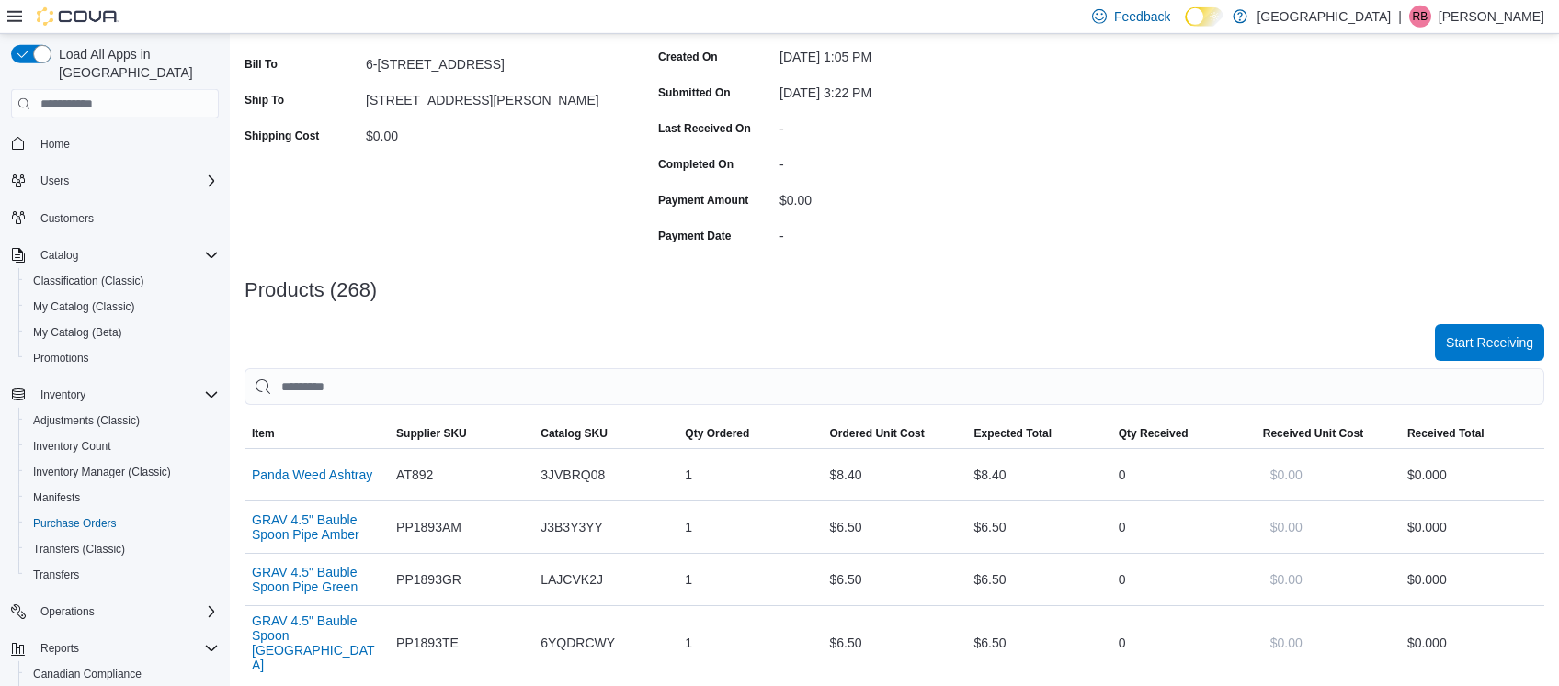
scroll to position [370, 0]
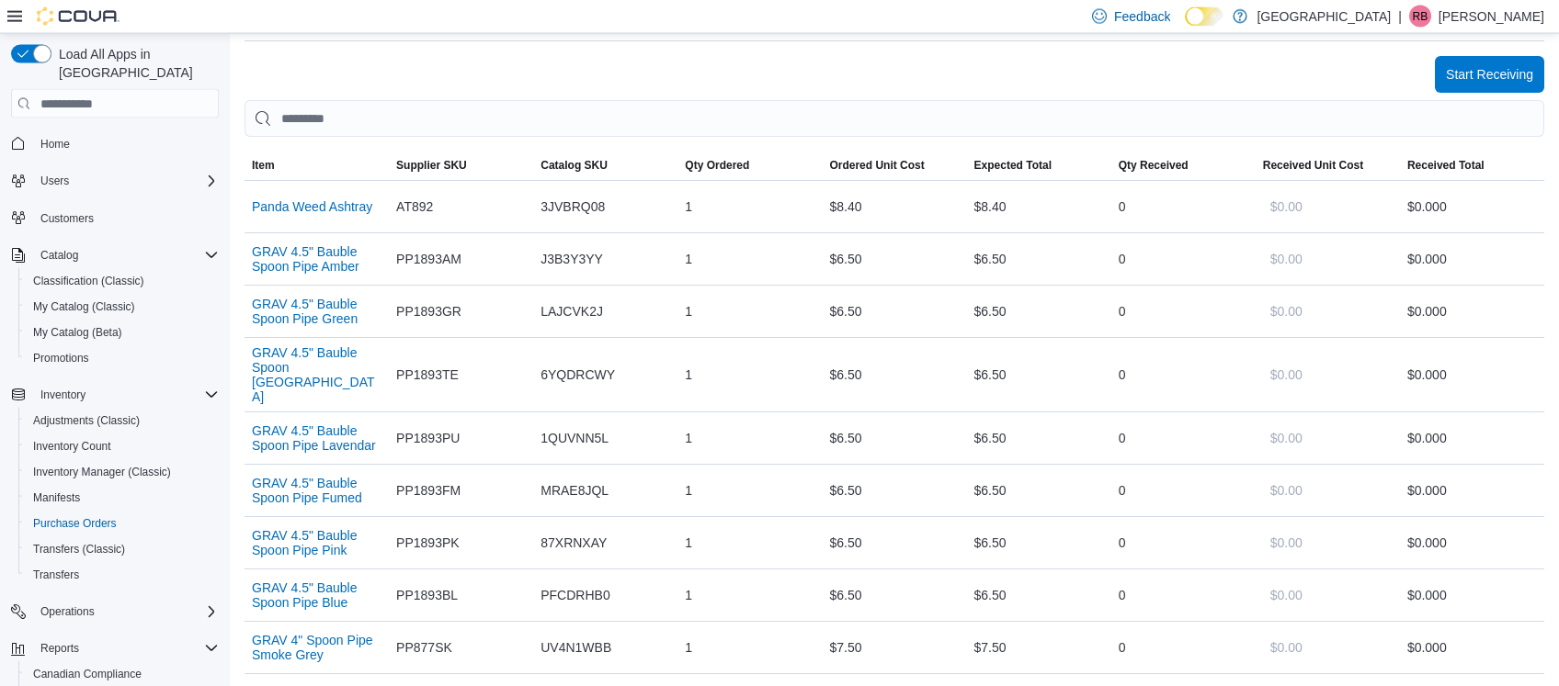
scroll to position [640, 0]
